Goal: Browse casually

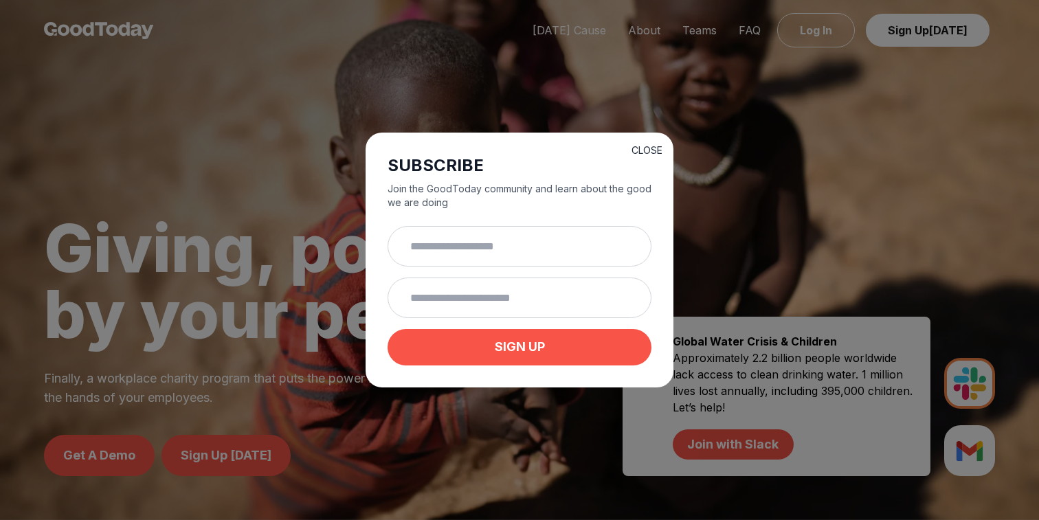
click at [646, 144] on button "CLOSE" at bounding box center [646, 151] width 31 height 14
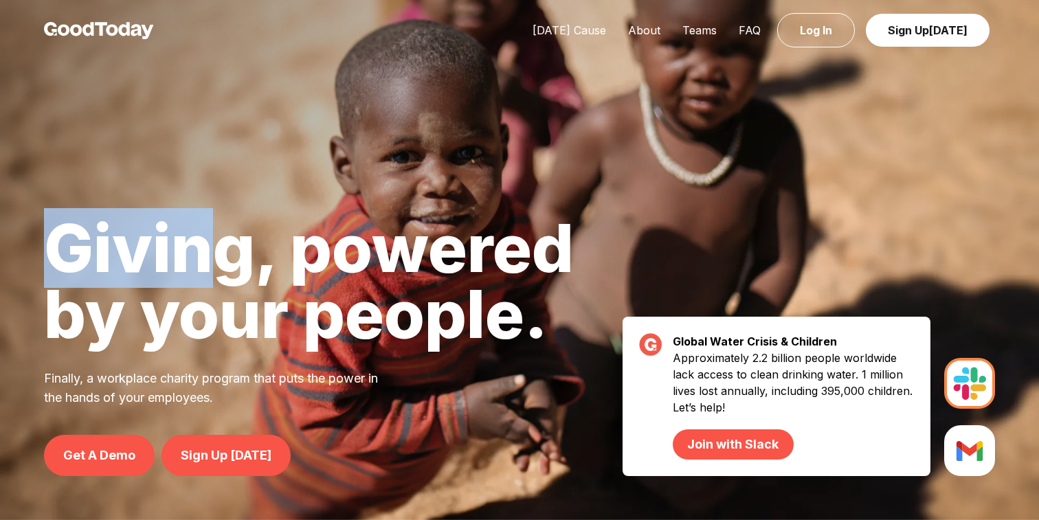
drag, startPoint x: 47, startPoint y: 239, endPoint x: 199, endPoint y: 260, distance: 153.2
click at [199, 260] on h1 "Giving, powered by your people." at bounding box center [309, 281] width 530 height 132
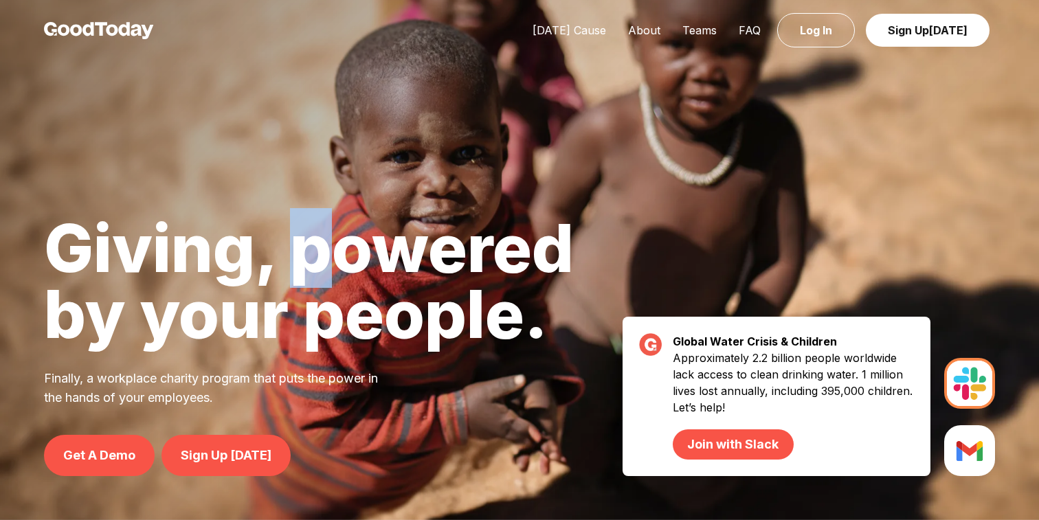
drag, startPoint x: 284, startPoint y: 267, endPoint x: 345, endPoint y: 270, distance: 61.2
click at [345, 270] on h1 "Giving, powered by your people." at bounding box center [309, 281] width 530 height 132
click at [581, 310] on div "Giving, powered by your people. Finally, a workplace charity program that puts …" at bounding box center [309, 367] width 618 height 305
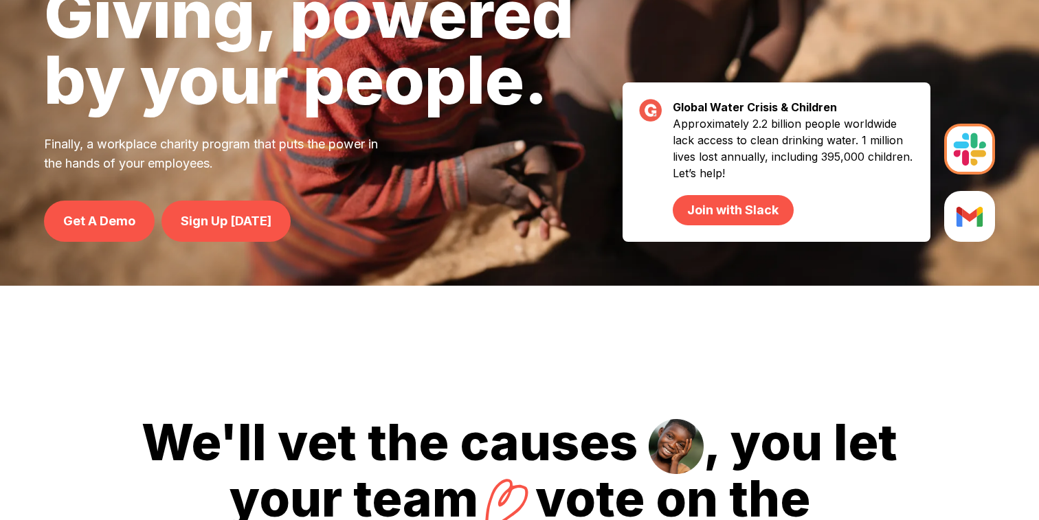
scroll to position [236, 0]
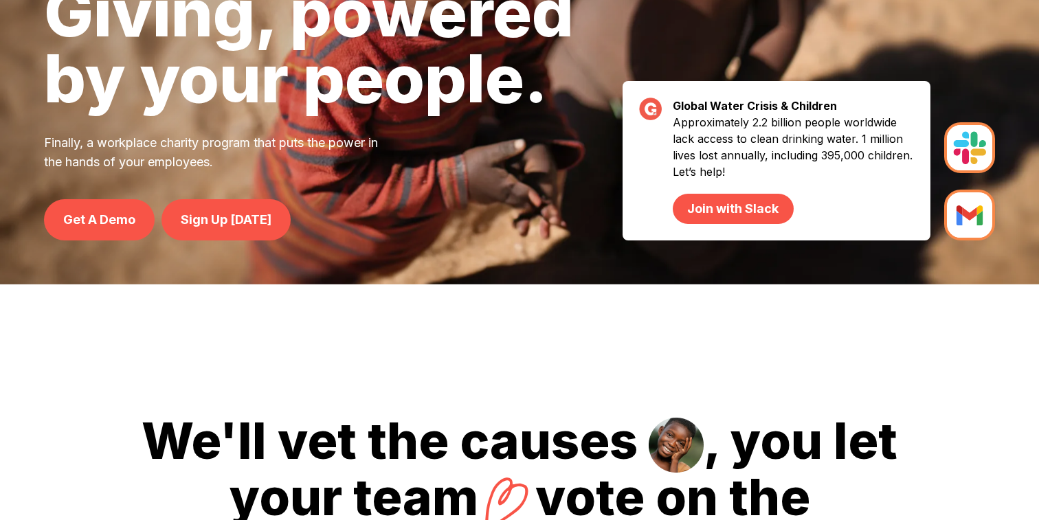
click at [961, 199] on img at bounding box center [969, 215] width 51 height 51
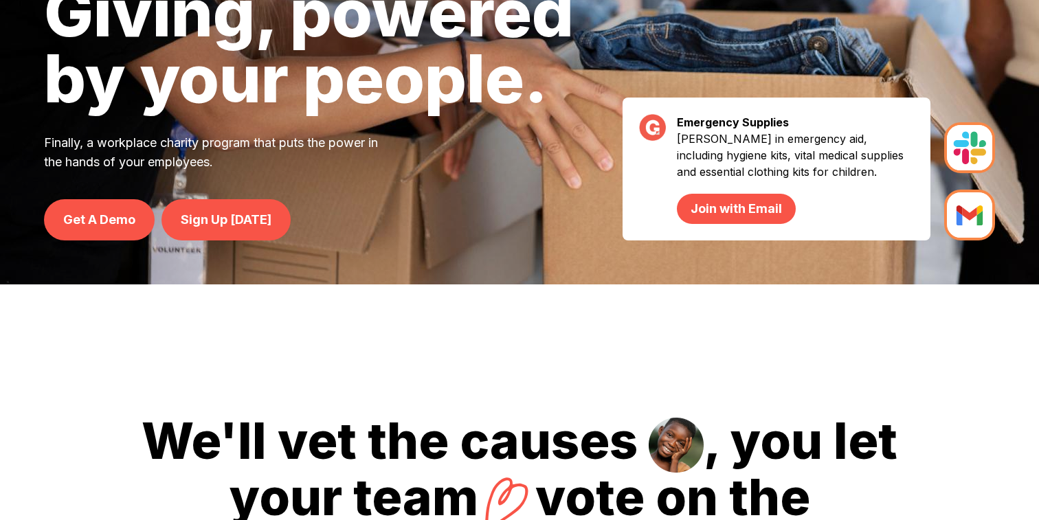
click at [965, 140] on img at bounding box center [969, 147] width 51 height 51
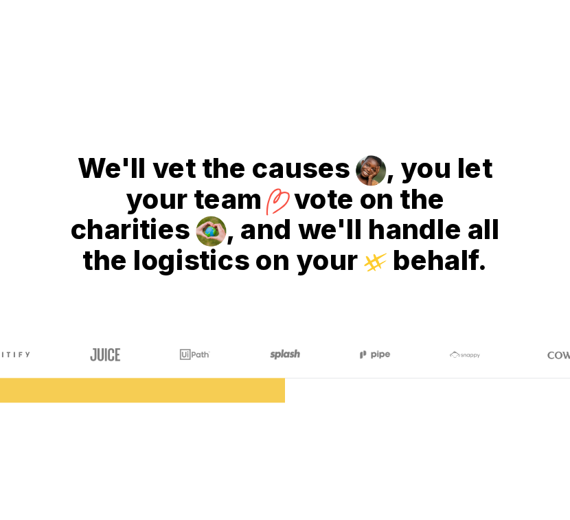
scroll to position [585, 0]
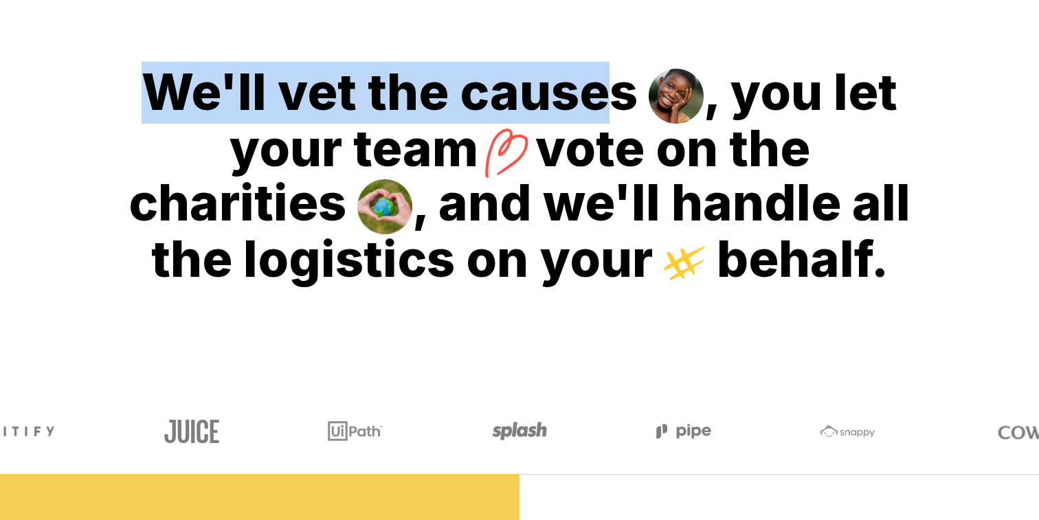
drag, startPoint x: 160, startPoint y: 99, endPoint x: 607, endPoint y: 85, distance: 447.4
click at [607, 85] on h2 "We'll vet the causes , you let your team vote on the charities , and we'll hand…" at bounding box center [519, 175] width 1039 height 480
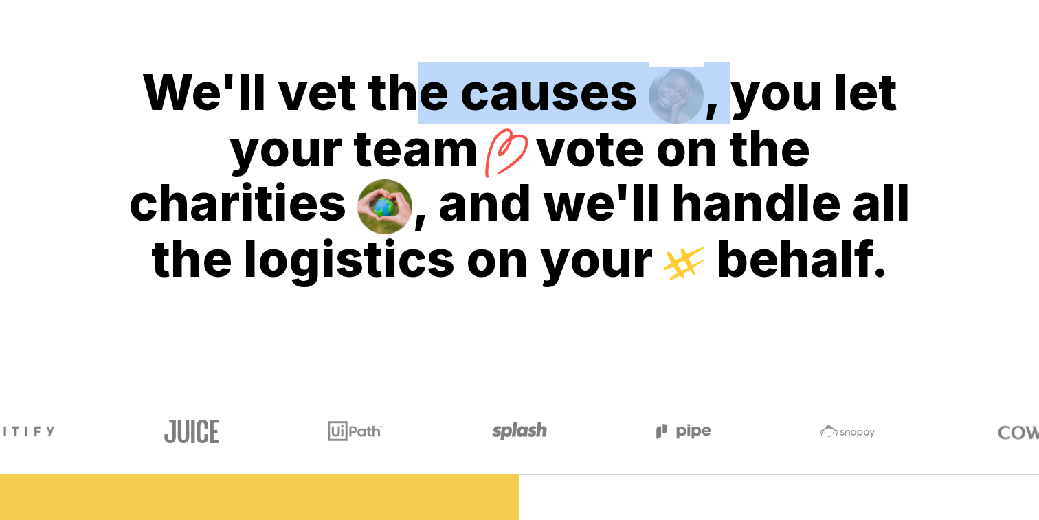
drag, startPoint x: 731, startPoint y: 85, endPoint x: 417, endPoint y: 91, distance: 314.0
click at [416, 91] on h2 "We'll vet the causes , you let your team vote on the charities , and we'll hand…" at bounding box center [519, 175] width 1039 height 480
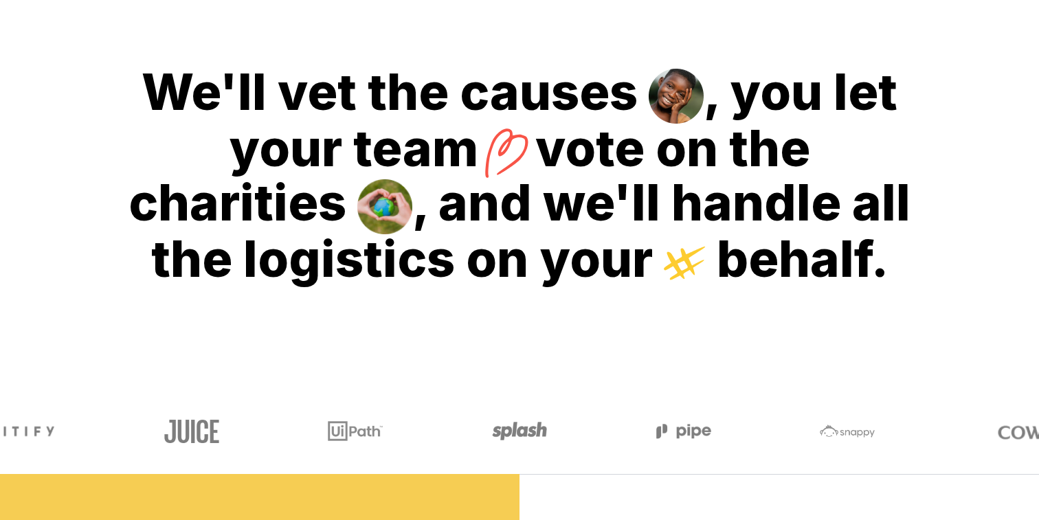
click at [560, 146] on h2 "We'll vet the causes , you let your team vote on the charities , and we'll hand…" at bounding box center [519, 175] width 1039 height 480
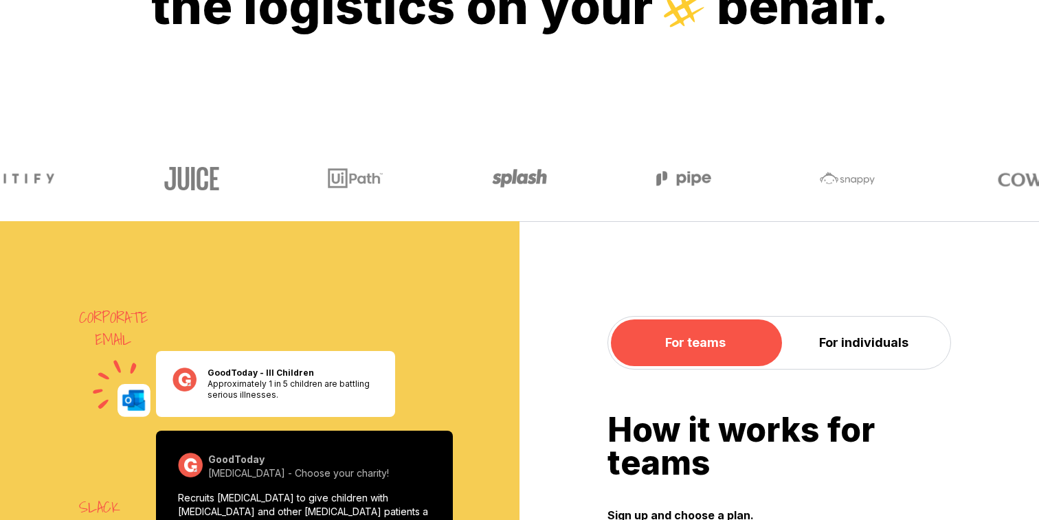
scroll to position [838, 0]
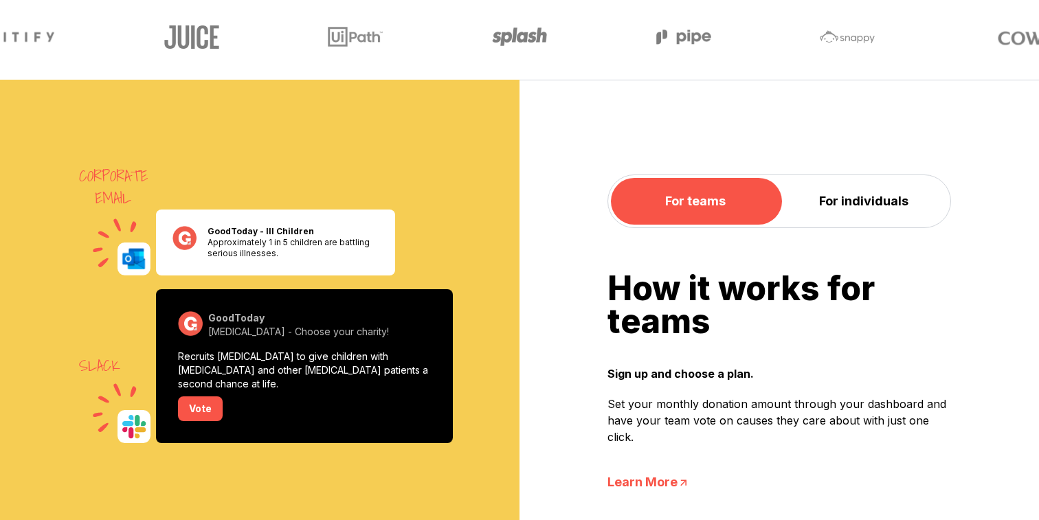
scroll to position [986, 0]
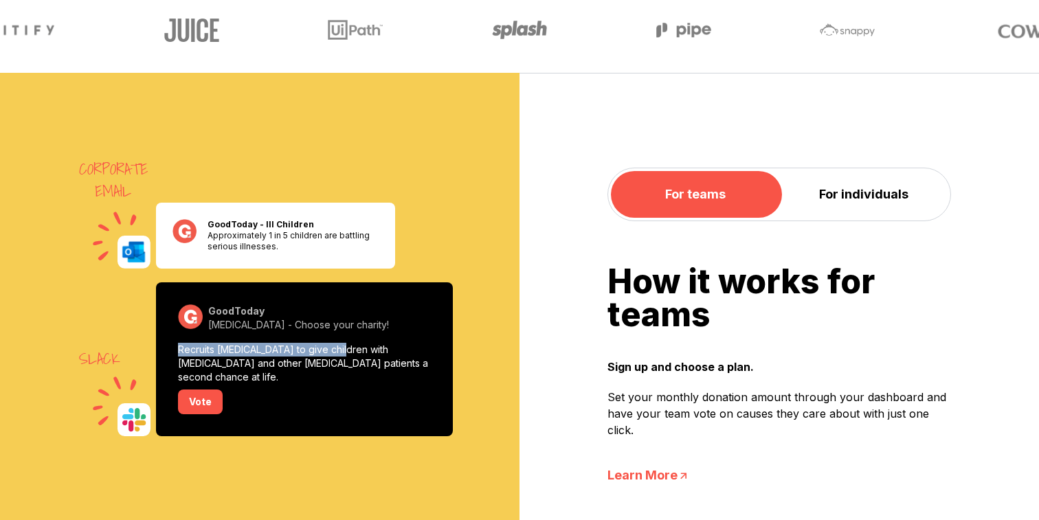
drag, startPoint x: 177, startPoint y: 348, endPoint x: 350, endPoint y: 354, distance: 173.9
click at [350, 354] on div "Slack GoodToday [MEDICAL_DATA] - Choose your charity! Recruits [MEDICAL_DATA] t…" at bounding box center [304, 359] width 297 height 154
click at [512, 318] on div "Corporate Email GoodToday - Ill Children Approximately 1 in 5 children are batt…" at bounding box center [259, 333] width 519 height 520
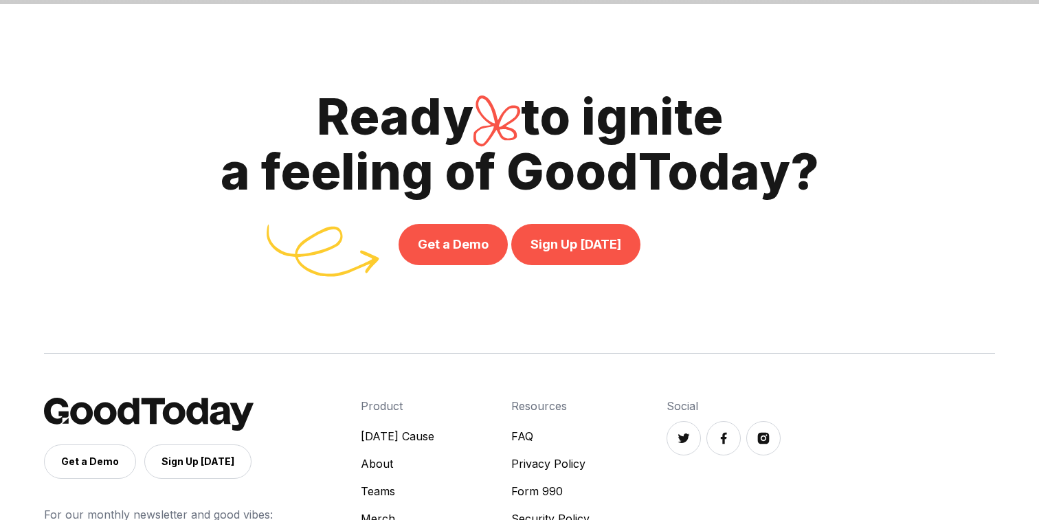
scroll to position [4713, 0]
